Goal: Task Accomplishment & Management: Manage account settings

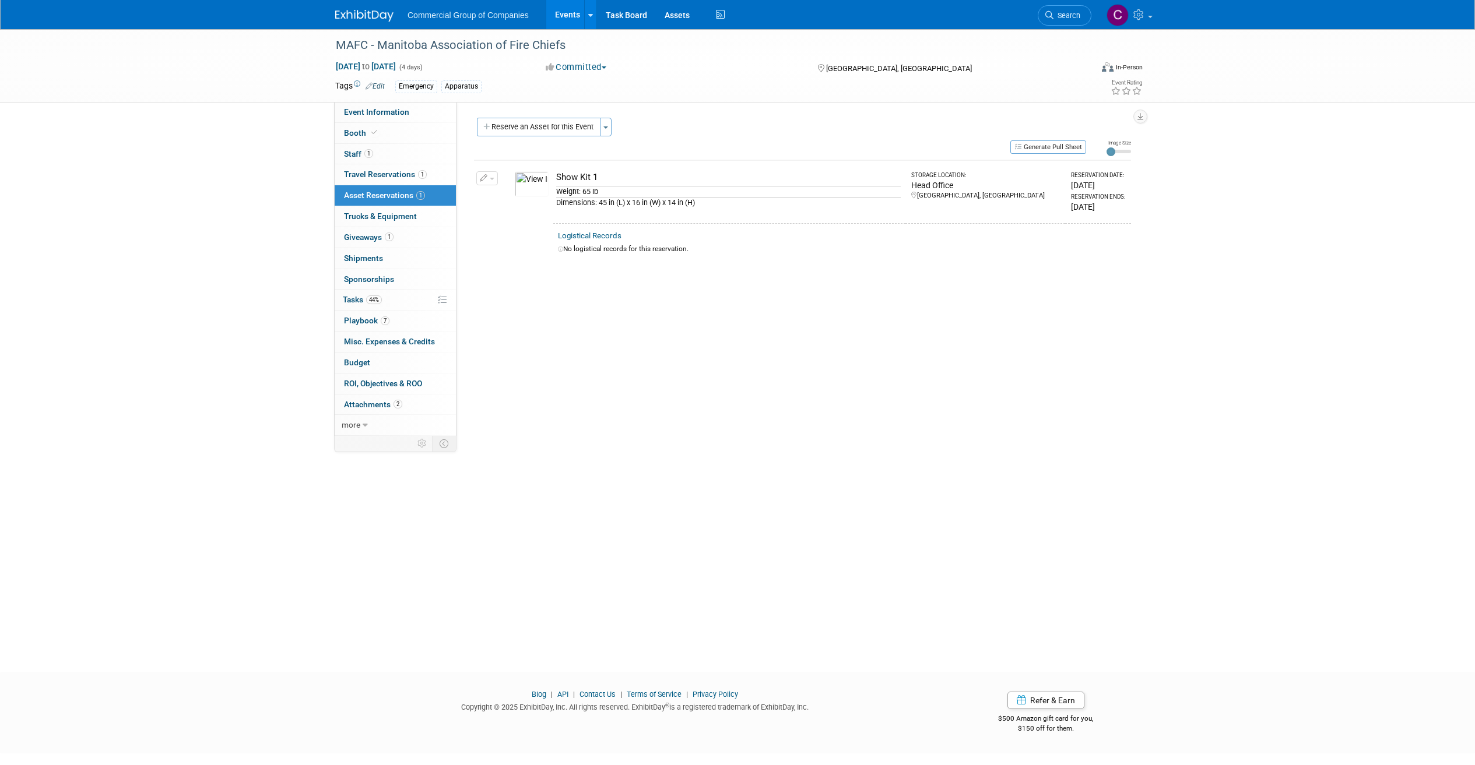
click at [312, 20] on div "Commercial Group of Companies Events Add Event Bulk Upload Events Shareable Eve…" at bounding box center [737, 15] width 1475 height 30
click at [340, 12] on img at bounding box center [364, 16] width 58 height 12
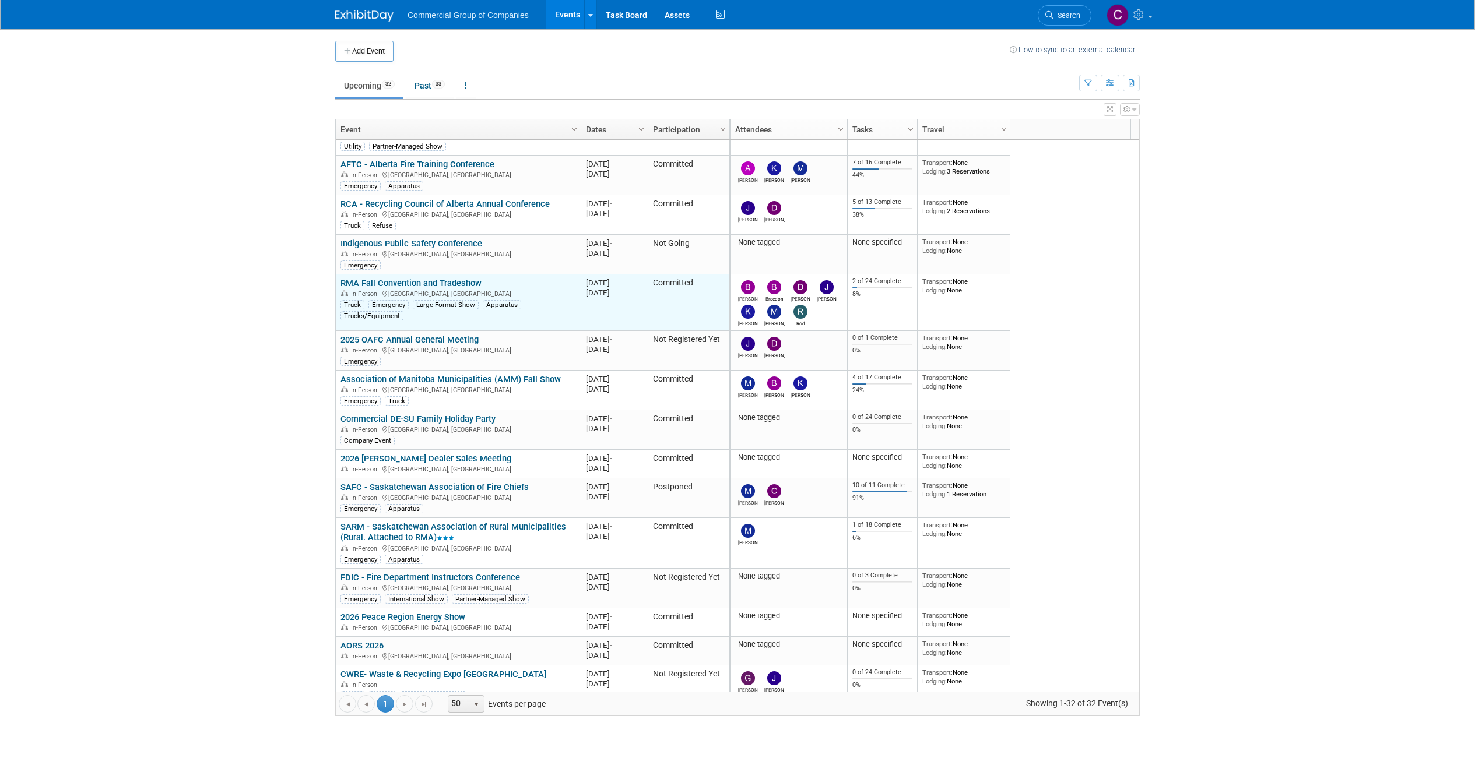
scroll to position [595, 0]
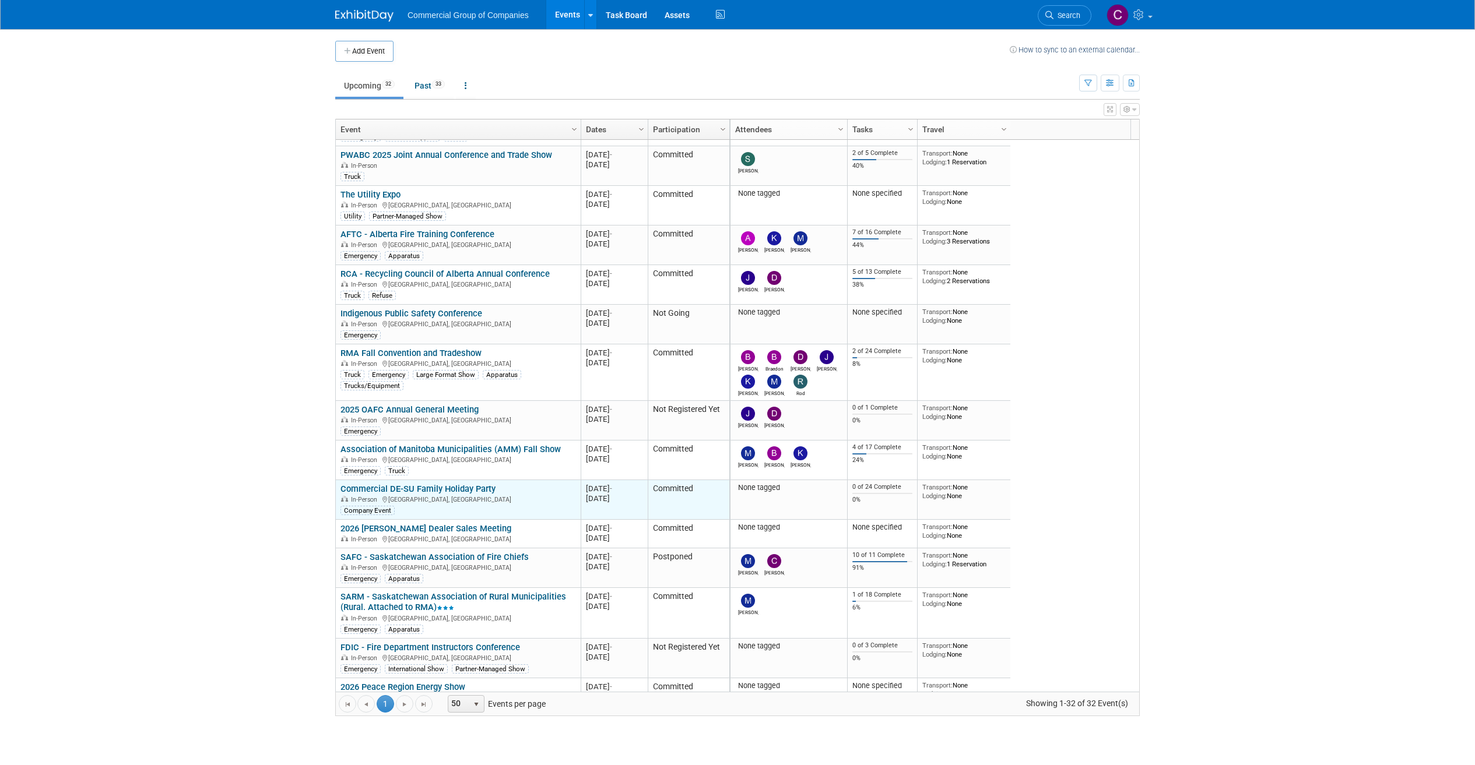
click at [452, 489] on link "Commercial DE-SU Family Holiday Party" at bounding box center [417, 489] width 155 height 10
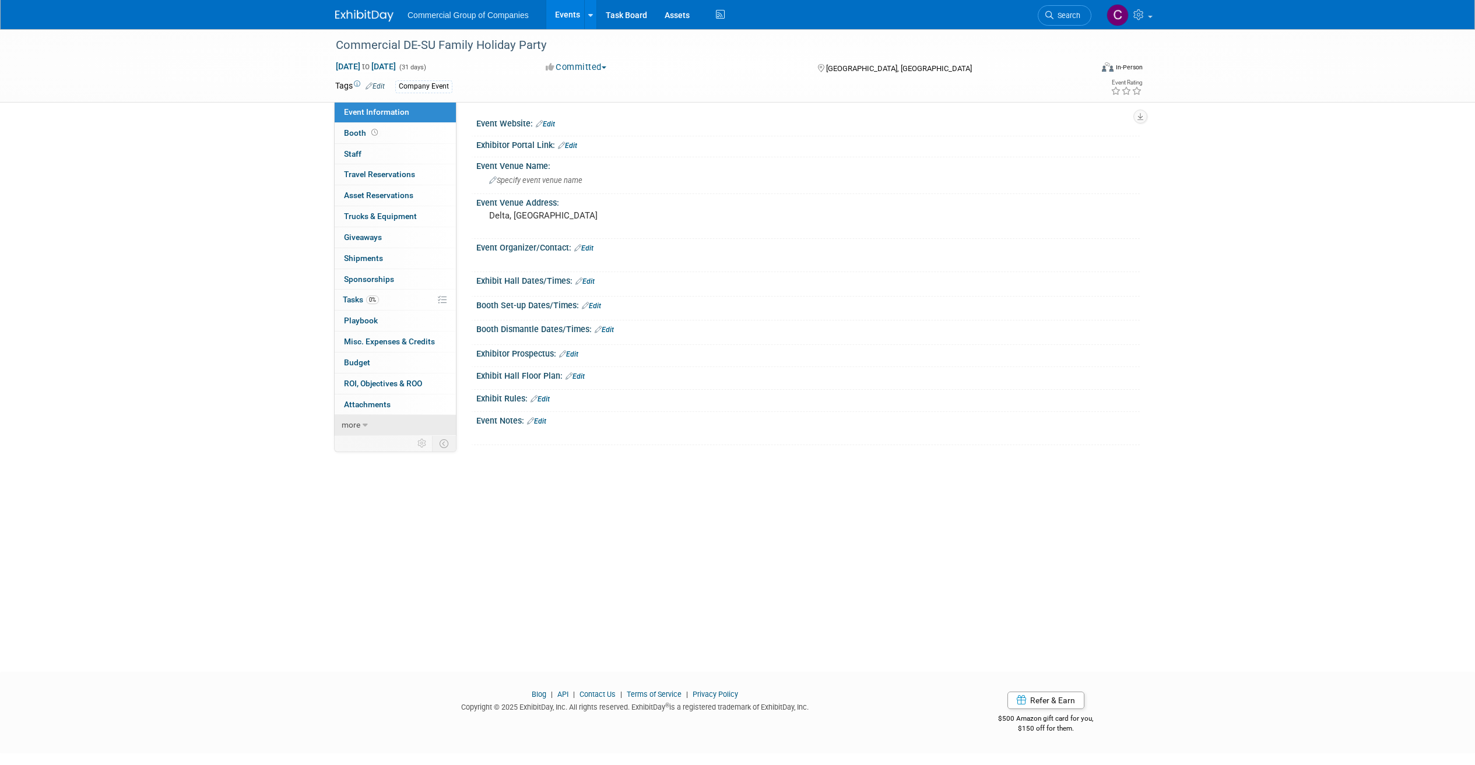
click at [357, 423] on span "more" at bounding box center [351, 424] width 19 height 9
click at [542, 417] on link "Edit" at bounding box center [536, 421] width 19 height 8
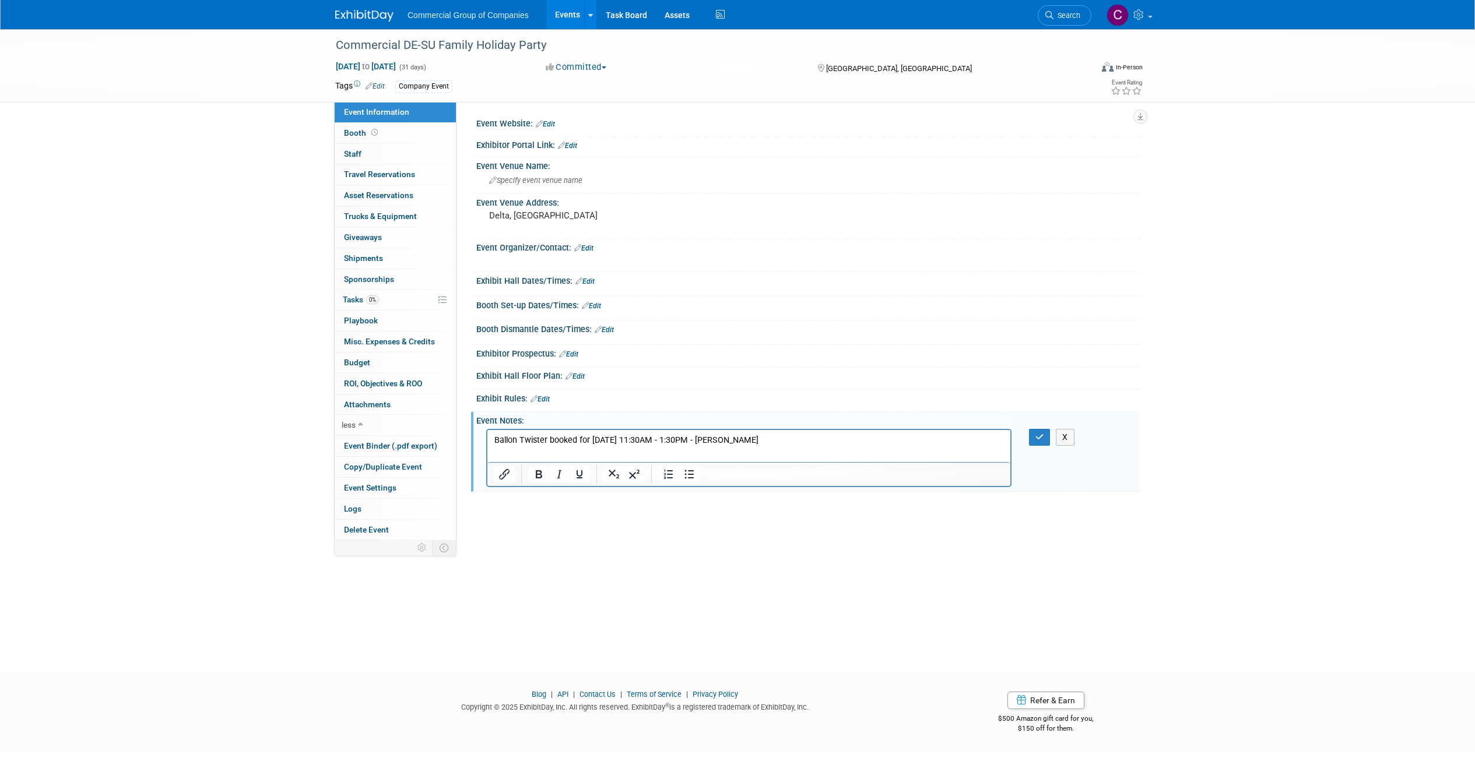
click at [509, 440] on p "Ballon Twister booked for December 13 11:30AM - 1:30PM - Dennis Bauyon" at bounding box center [749, 440] width 510 height 12
click at [1048, 438] on button "button" at bounding box center [1040, 437] width 22 height 17
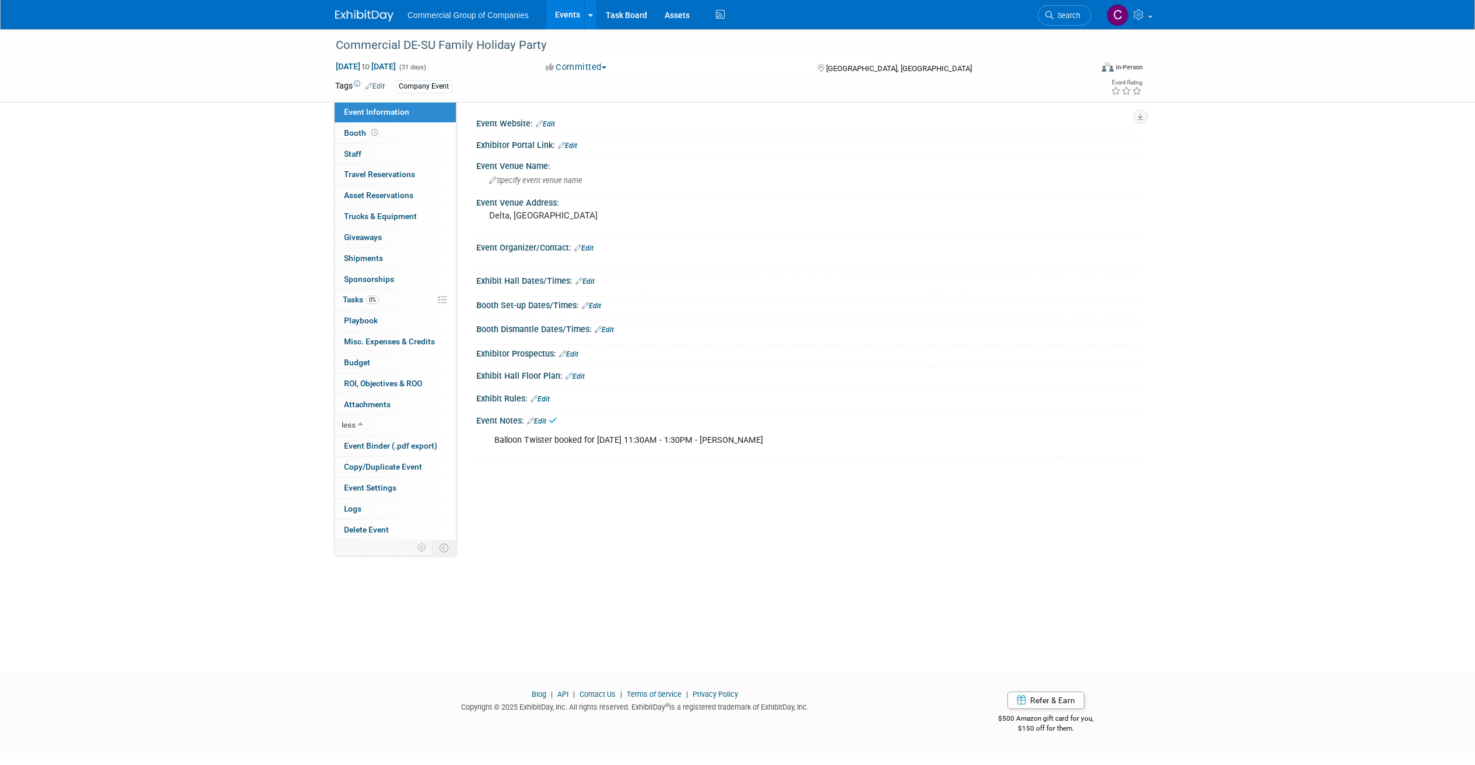
click at [240, 317] on div "Commercial DE-SU Family Holiday Party Dec 1, 2025 to Dec 31, 2025 (31 days) Dec…" at bounding box center [737, 340] width 1475 height 622
click at [398, 22] on div "Commercial Group of Companies Events Add Event Bulk Upload Events Shareable Eve…" at bounding box center [737, 14] width 805 height 29
click at [378, 15] on img at bounding box center [364, 16] width 58 height 12
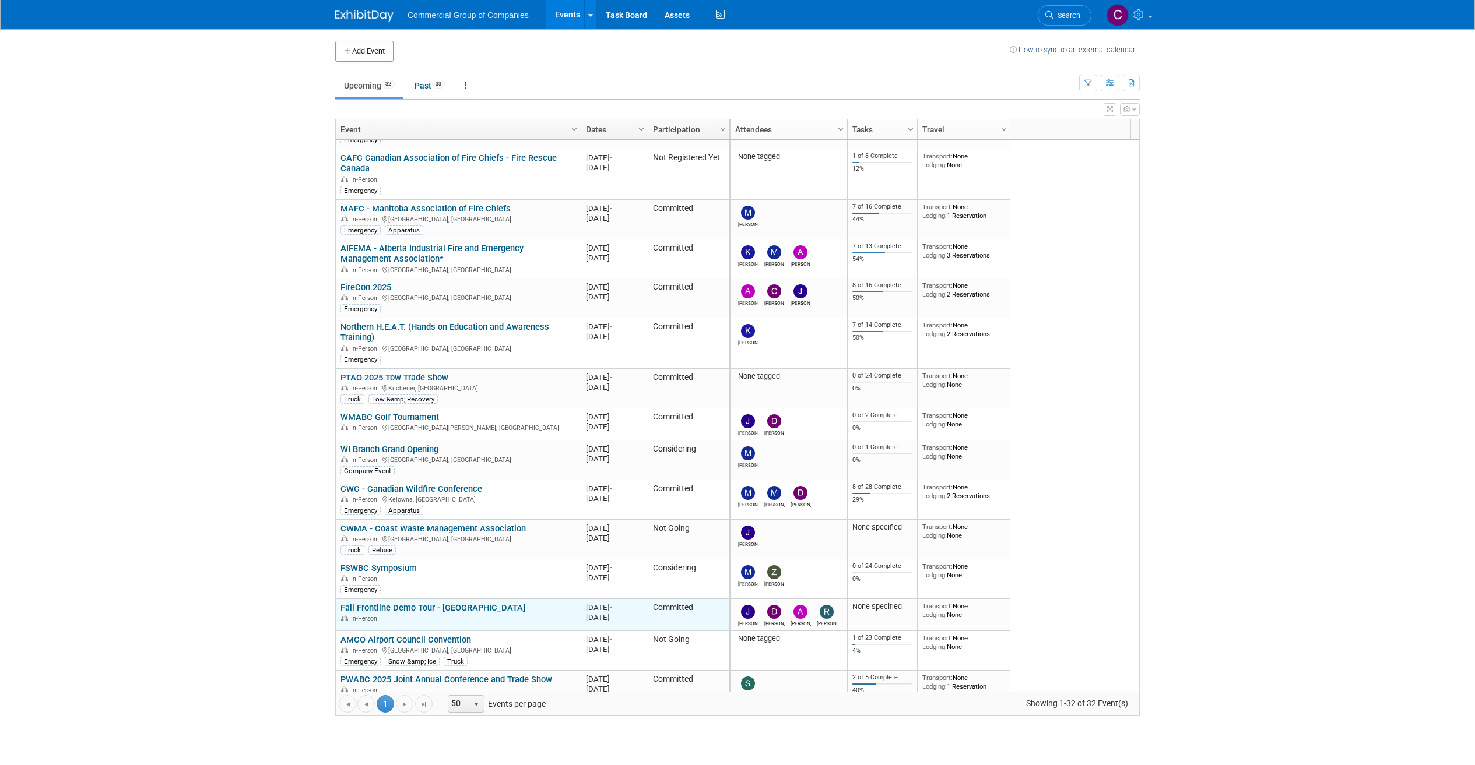
scroll to position [140, 0]
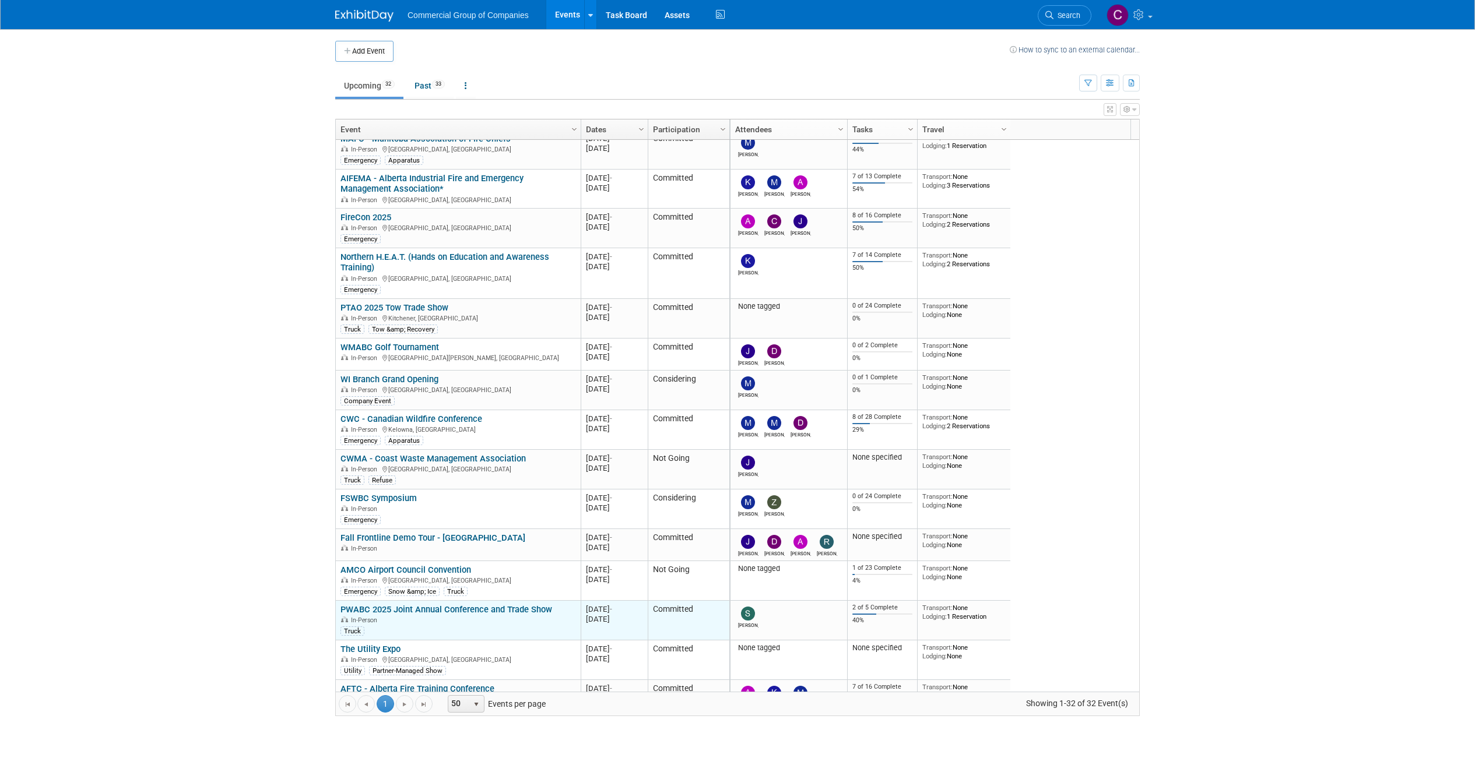
click at [474, 607] on link "PWABC 2025 Joint Annual Conference and Trade Show" at bounding box center [446, 610] width 212 height 10
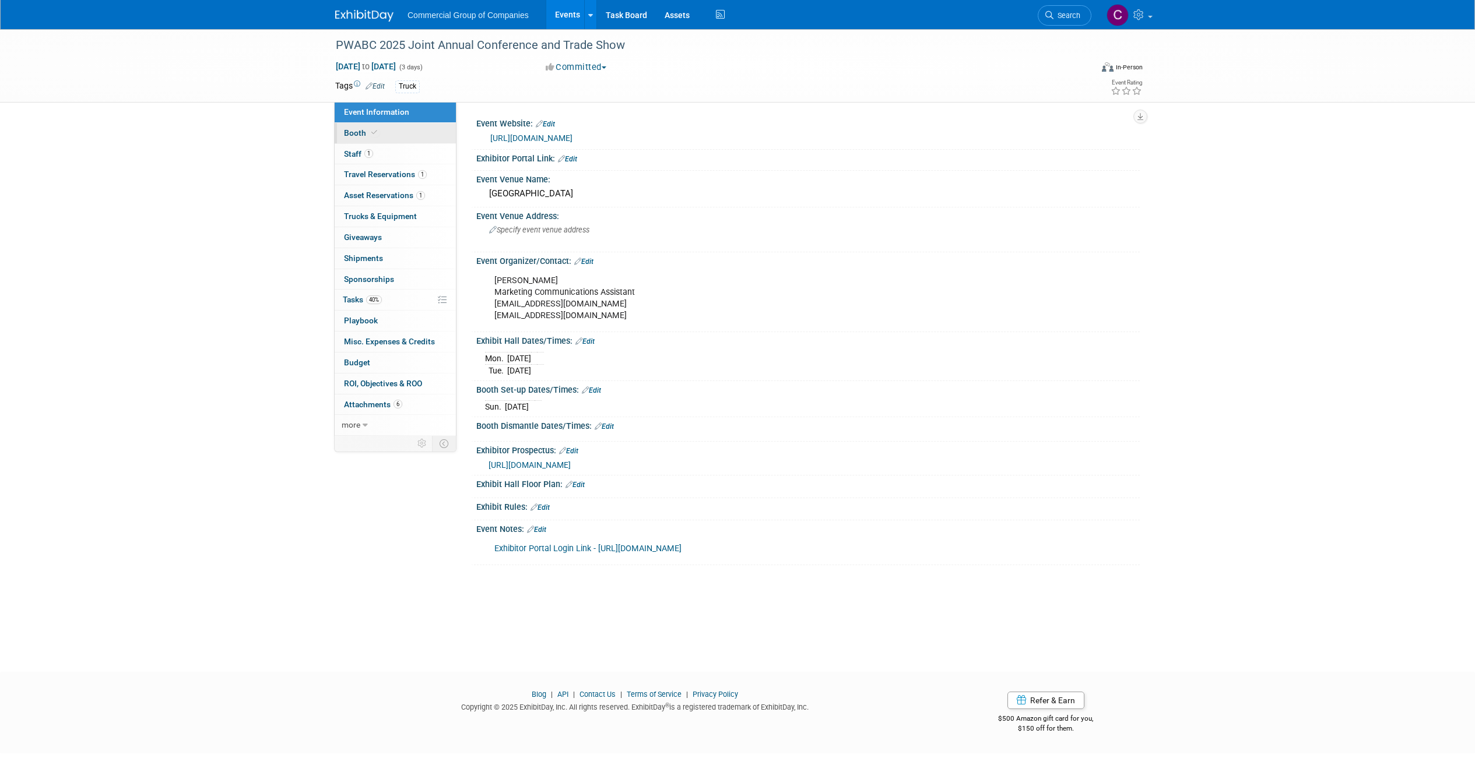
click at [397, 134] on link "Booth" at bounding box center [395, 133] width 121 height 20
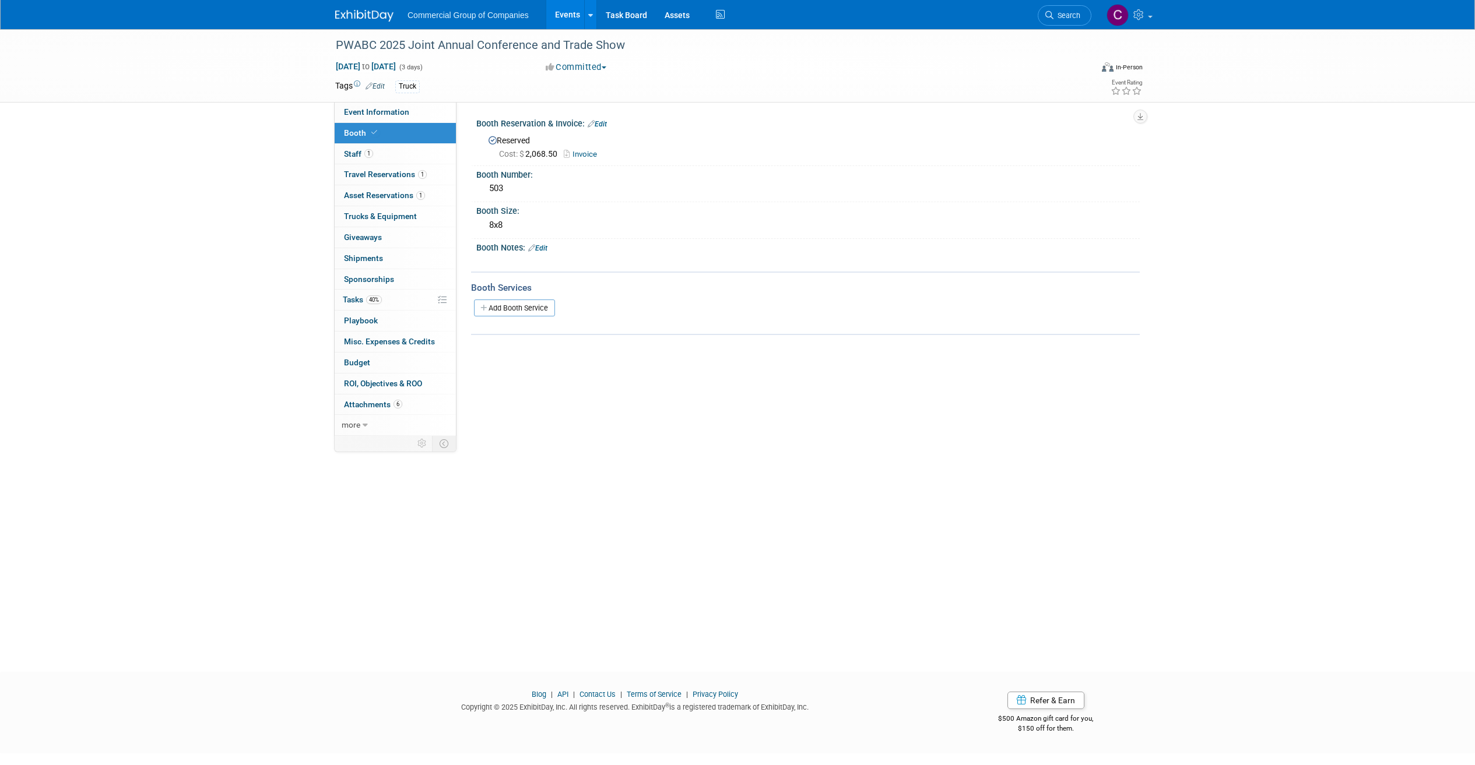
click at [579, 164] on div "Booth Reservation & Invoice: Edit Reserved Cost: $ 2,068.50 Invoice" at bounding box center [805, 140] width 669 height 51
click at [585, 152] on link "Invoice" at bounding box center [583, 154] width 39 height 9
click at [517, 306] on link "Add Booth Service" at bounding box center [514, 308] width 81 height 17
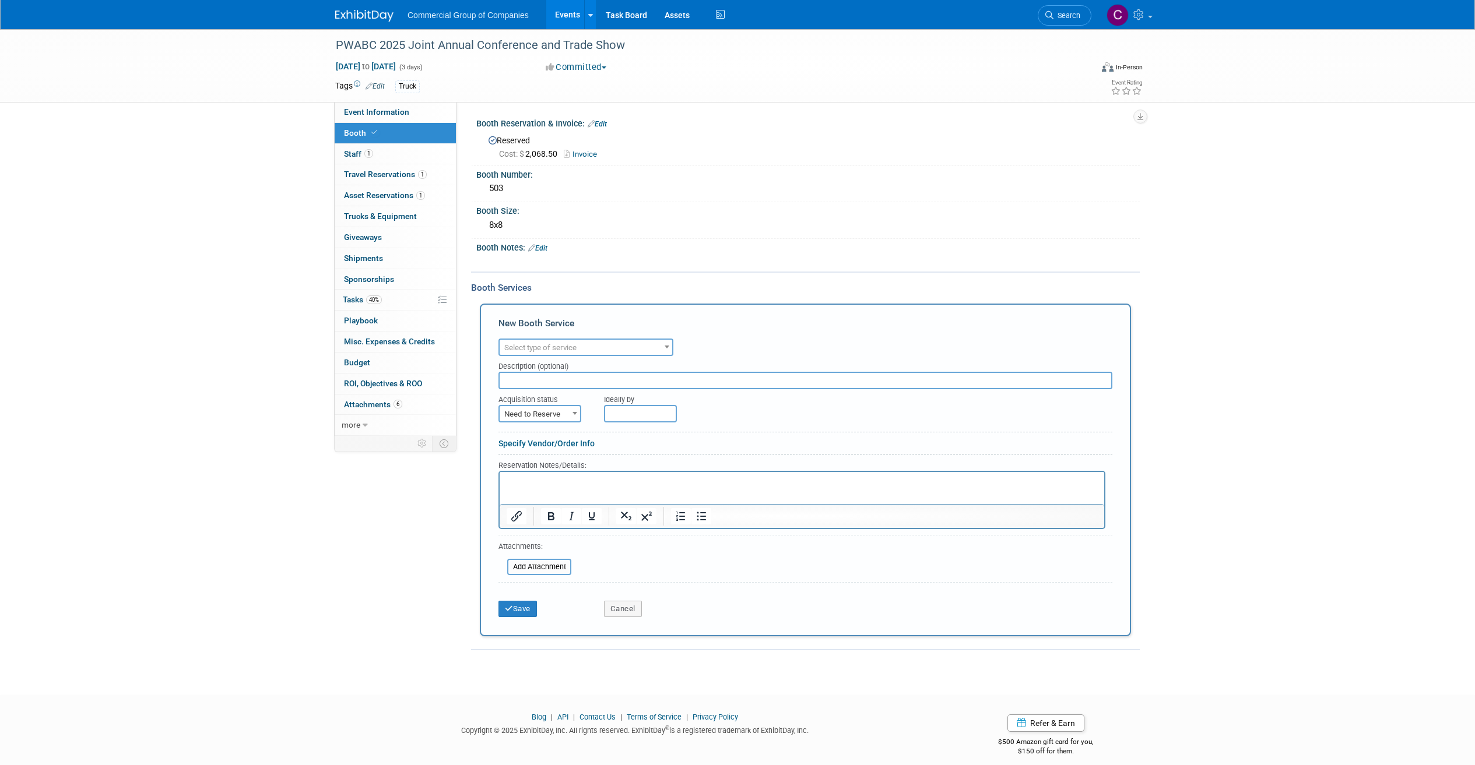
click at [563, 347] on span "Select type of service" at bounding box center [540, 347] width 72 height 9
type input "p"
type input "ele"
select select "8"
click at [580, 381] on input "text" at bounding box center [805, 380] width 614 height 17
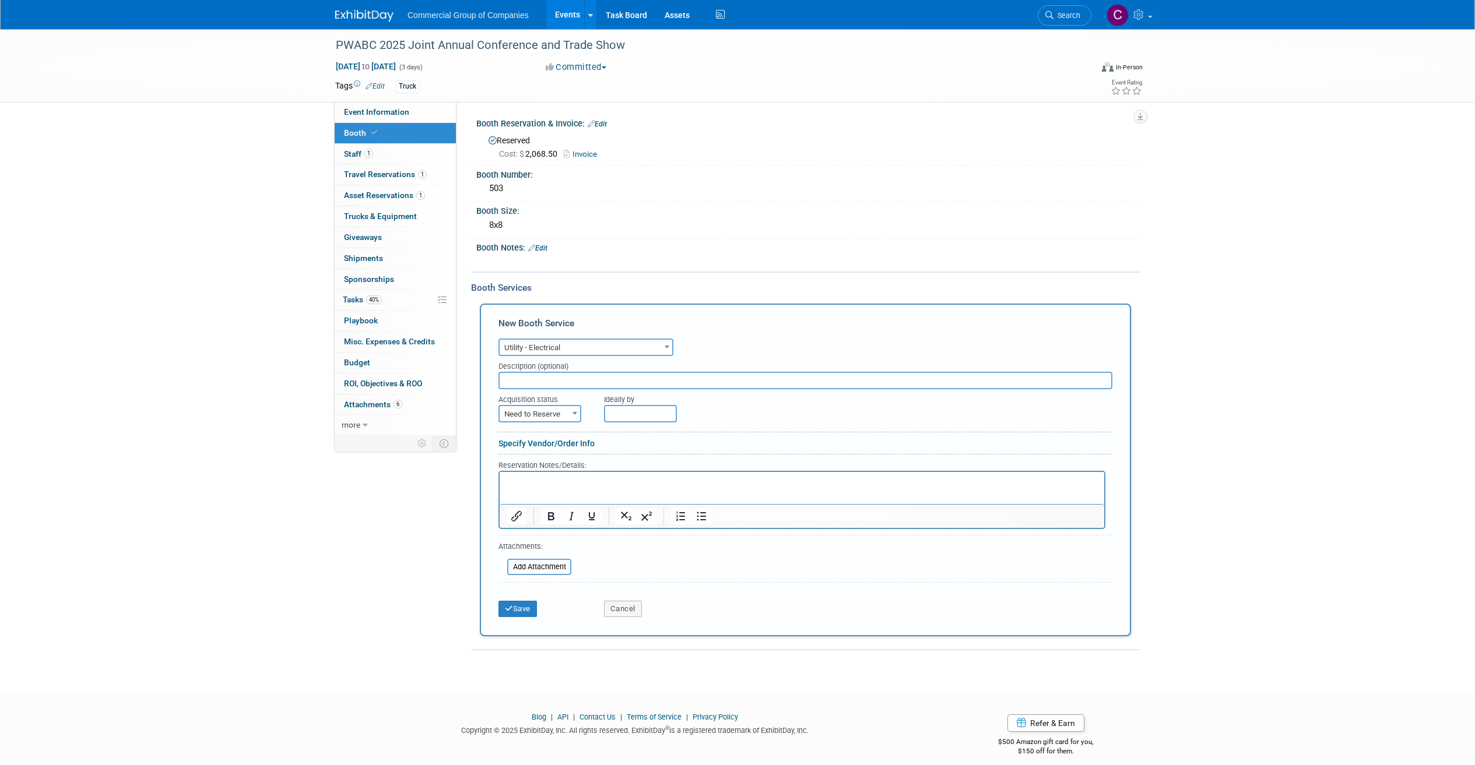
click at [552, 416] on span "Need to Reserve" at bounding box center [540, 414] width 80 height 16
select select "2"
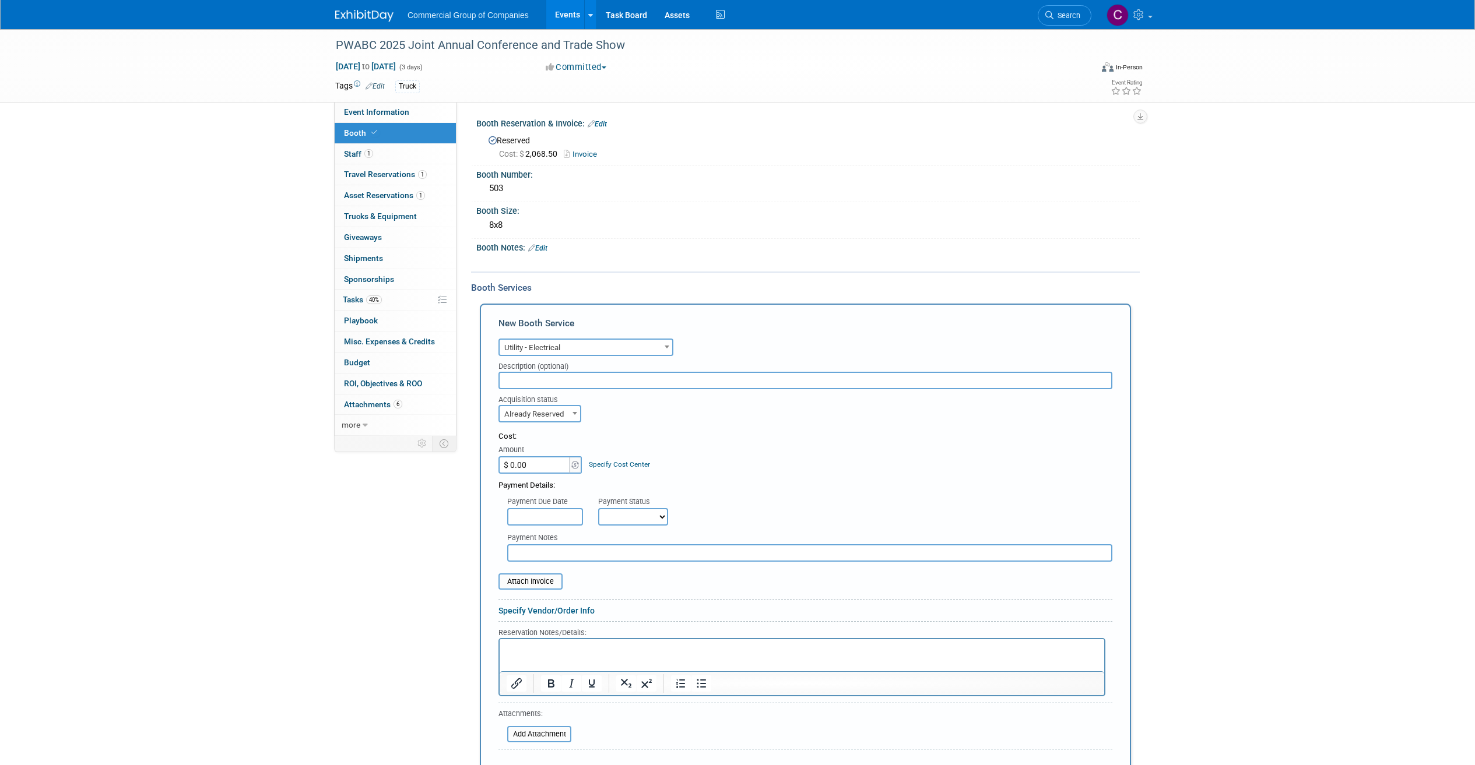
click at [534, 453] on div "Amount" at bounding box center [540, 451] width 85 height 12
click at [535, 458] on input "$ 0.00" at bounding box center [534, 464] width 73 height 17
type input "$ 134.40"
click at [683, 468] on div "Cost: Amount $ 134.40 Specify Cost Center Cost Center -- Not Specified --" at bounding box center [805, 452] width 614 height 43
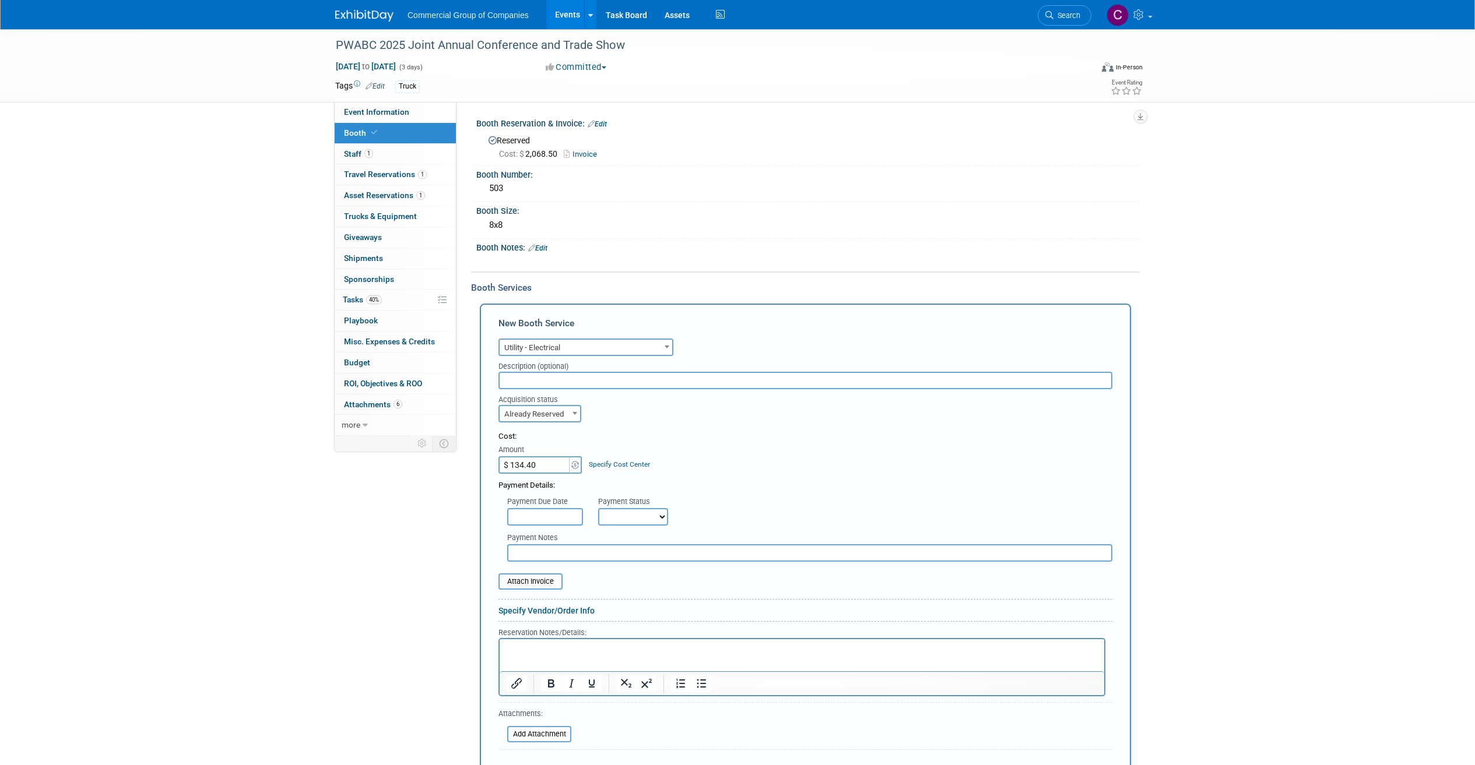
click at [632, 506] on div "Payment Status" at bounding box center [637, 503] width 78 height 12
click at [633, 514] on select "Not Paid Yet Partially Paid Paid in Full" at bounding box center [633, 516] width 70 height 17
select select "1"
click at [574, 521] on input "text" at bounding box center [545, 516] width 76 height 17
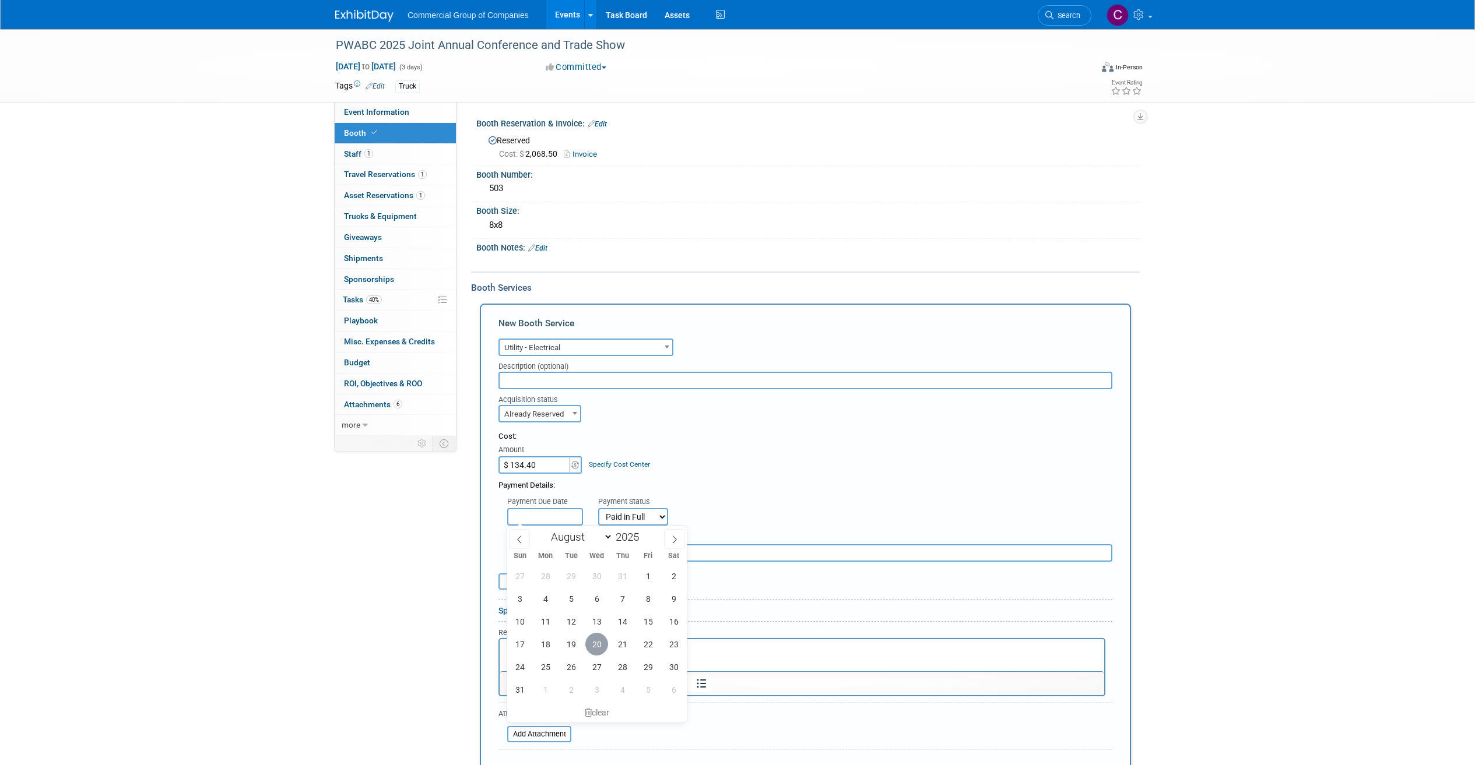
click at [600, 644] on span "20" at bounding box center [596, 644] width 23 height 23
type input "Aug 20, 2025"
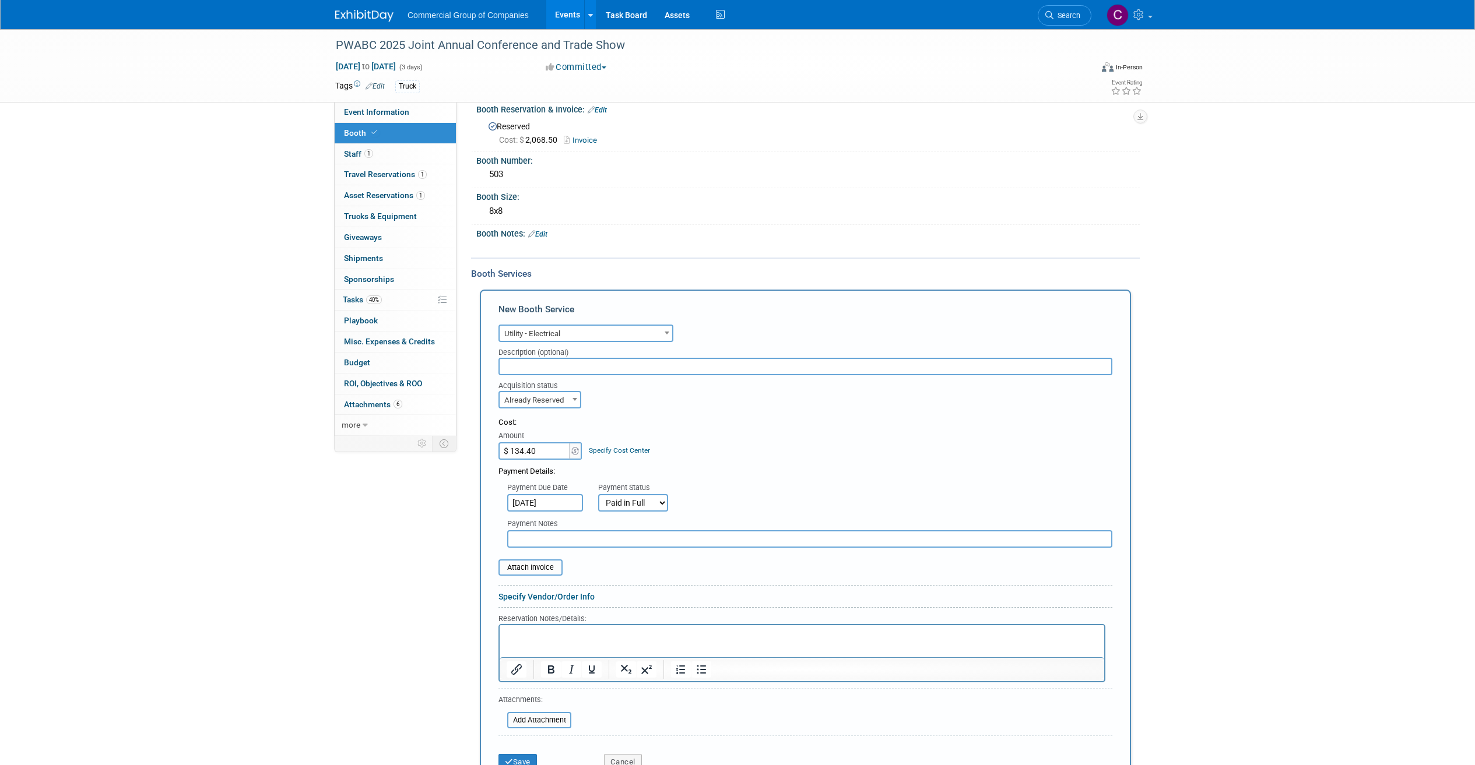
scroll to position [73, 0]
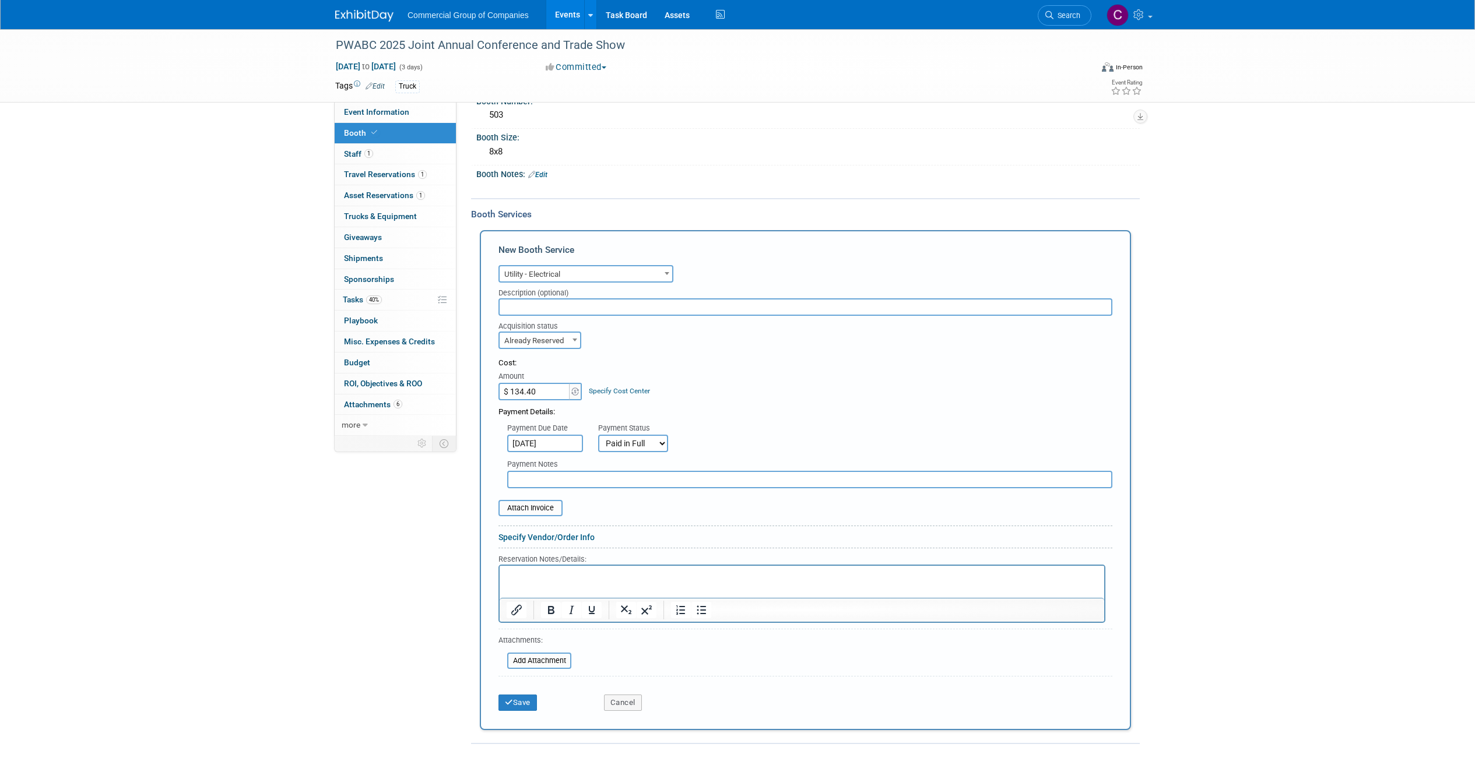
click at [637, 475] on input "text" at bounding box center [809, 479] width 605 height 17
type input "Paid via CM CC"
click at [540, 504] on input "file" at bounding box center [492, 508] width 139 height 14
click at [513, 712] on button "Save" at bounding box center [517, 710] width 38 height 16
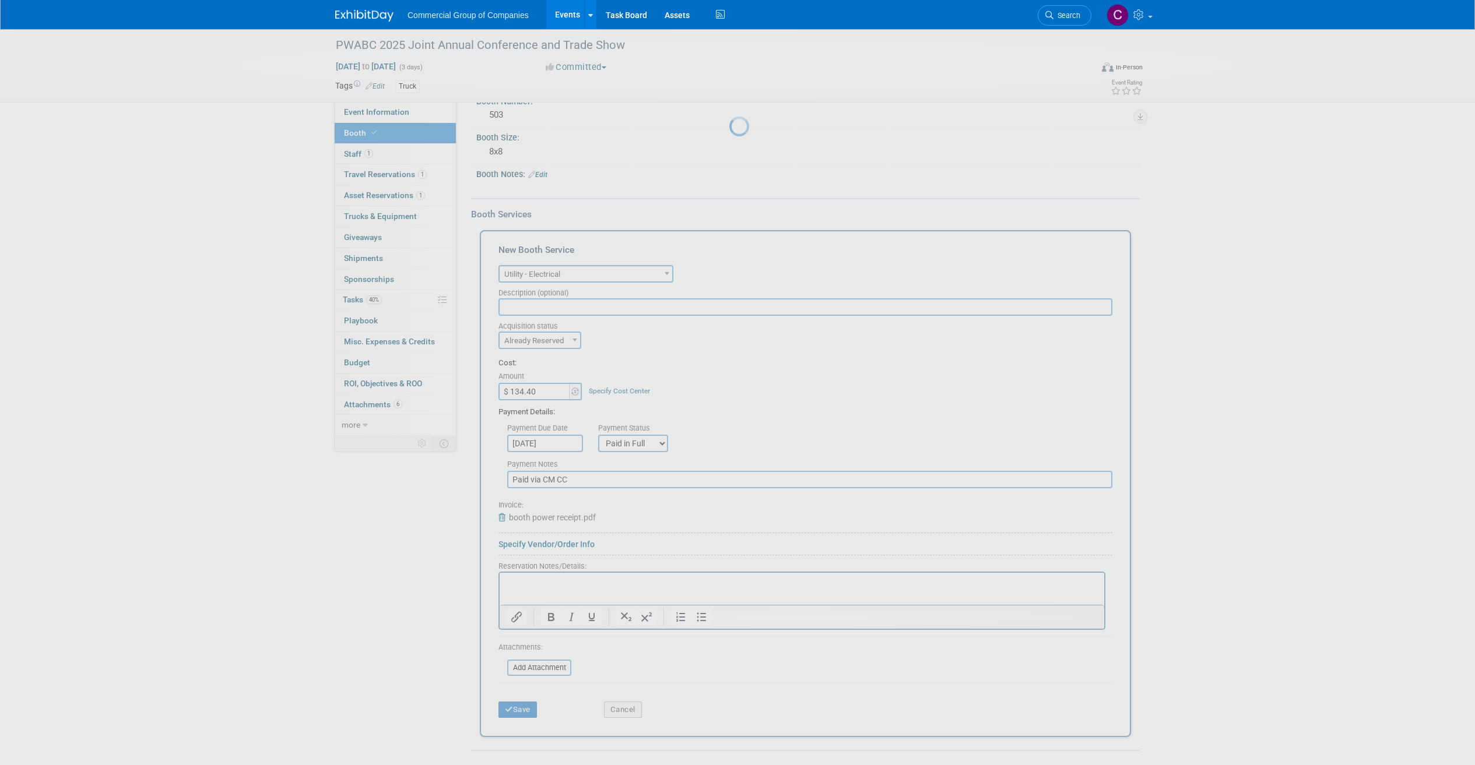
scroll to position [0, 0]
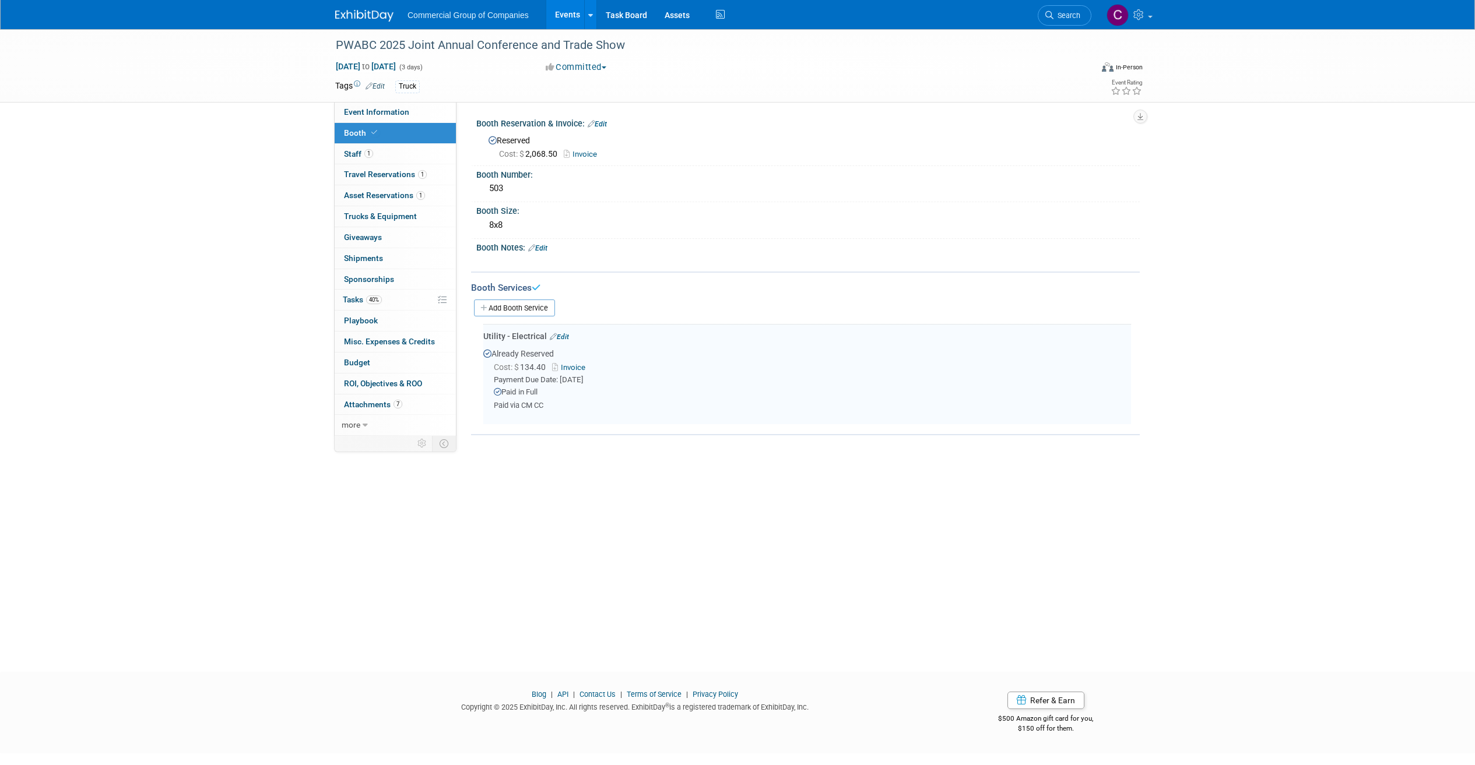
click at [580, 519] on div "PWABC 2025 Joint Annual Conference and Trade Show Oct 6, 2025 to Oct 8, 2025 (3…" at bounding box center [737, 340] width 1475 height 622
click at [387, 297] on link "40% Tasks 40%" at bounding box center [395, 300] width 121 height 20
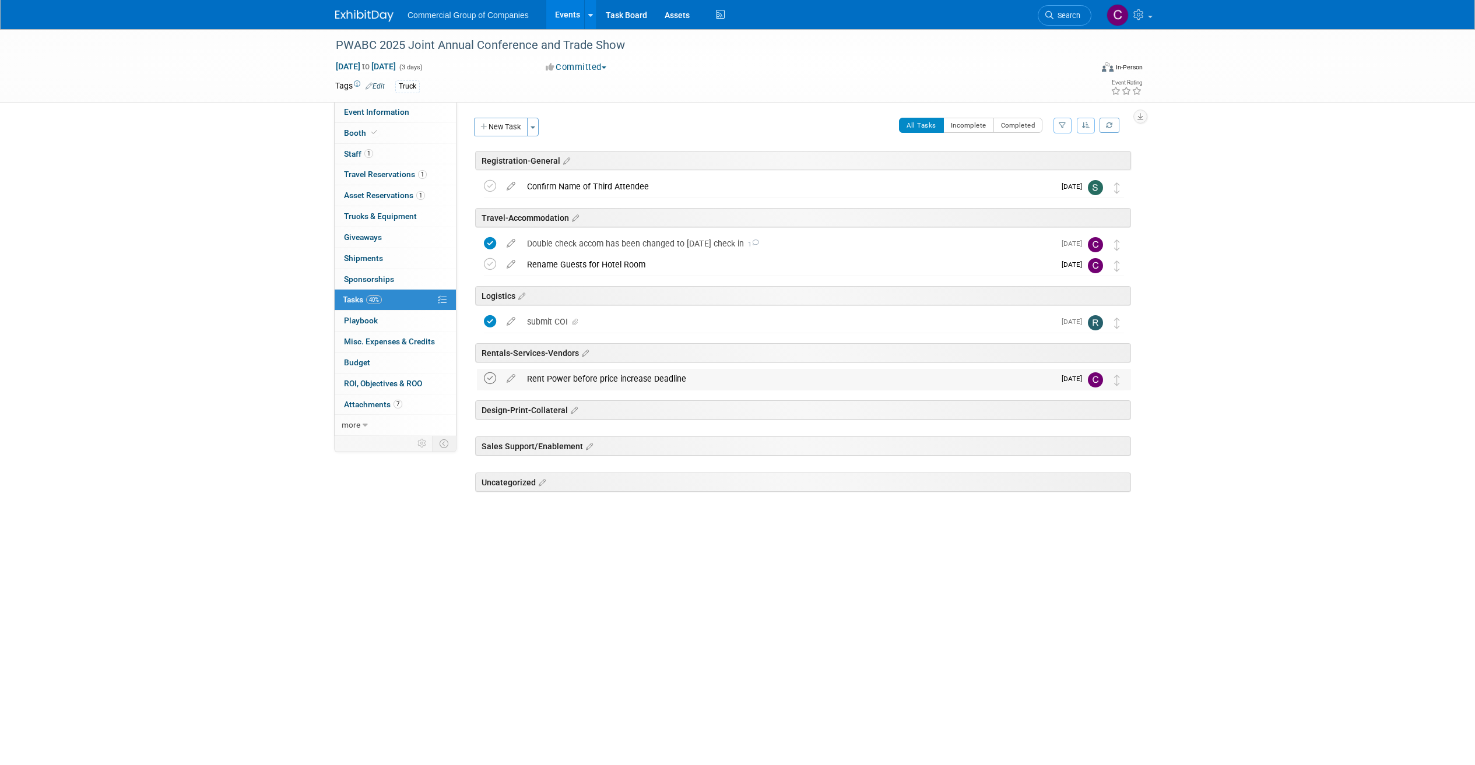
click at [491, 383] on icon at bounding box center [490, 379] width 12 height 12
